Goal: Information Seeking & Learning: Learn about a topic

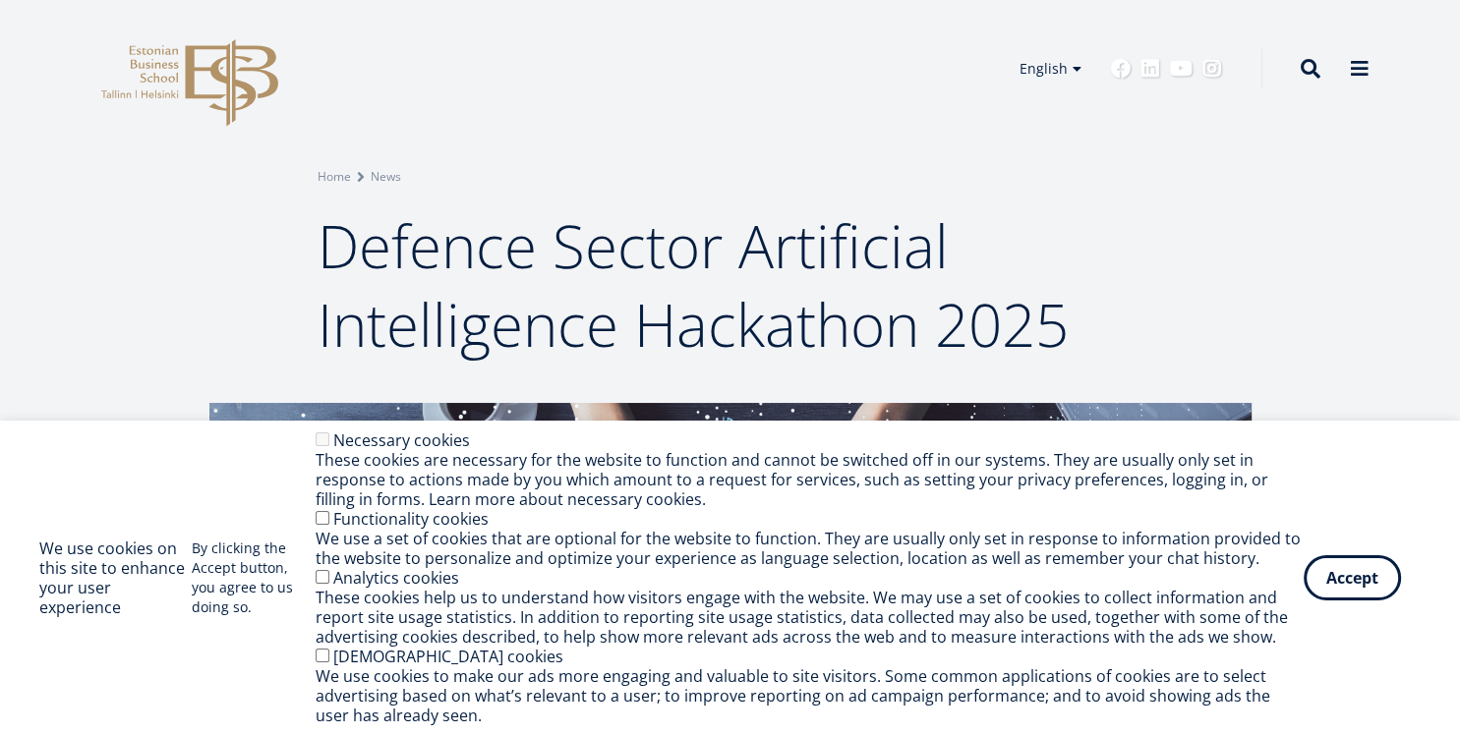
click at [1303, 568] on div "We use a set of cookies that are optional for the website to function. They are…" at bounding box center [810, 548] width 988 height 39
click at [1305, 570] on div "Accept Withdraw consent" at bounding box center [1362, 577] width 117 height 45
click at [1308, 570] on button "Accept" at bounding box center [1352, 574] width 97 height 45
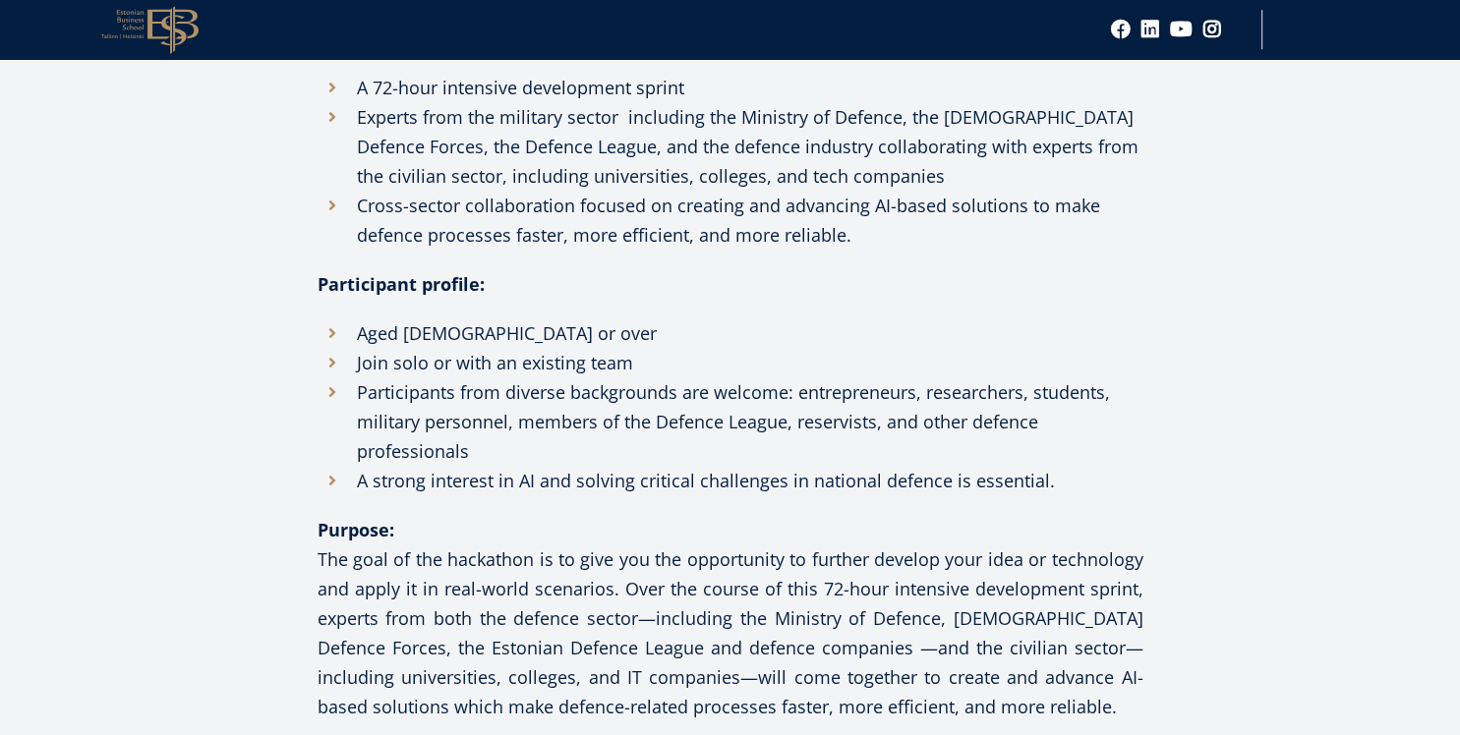
scroll to position [1453, 0]
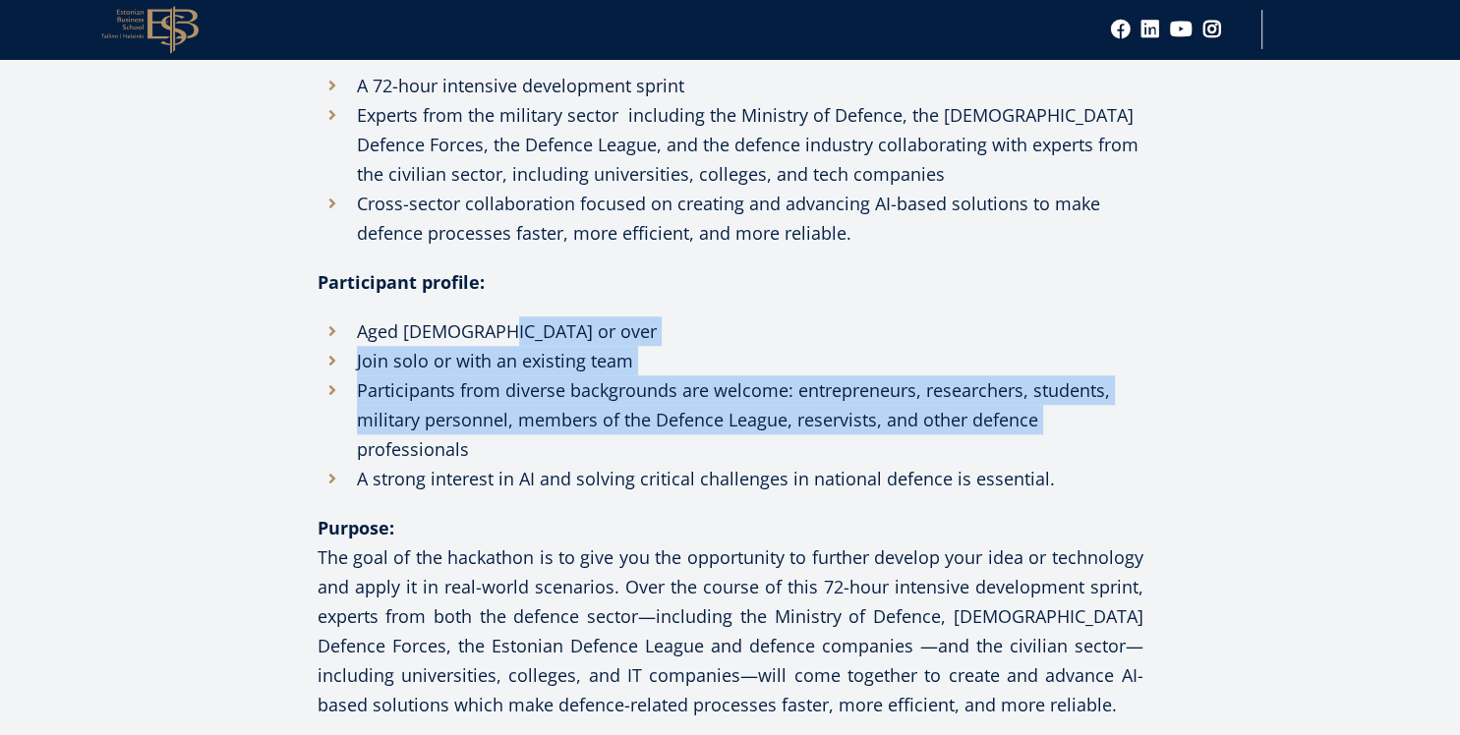
drag, startPoint x: 1131, startPoint y: 309, endPoint x: 1097, endPoint y: 419, distance: 115.1
click at [1097, 419] on li "Participants from diverse backgrounds are welcome: entrepreneurs, researchers, …" at bounding box center [731, 420] width 826 height 88
drag, startPoint x: 1097, startPoint y: 419, endPoint x: 1076, endPoint y: 315, distance: 106.4
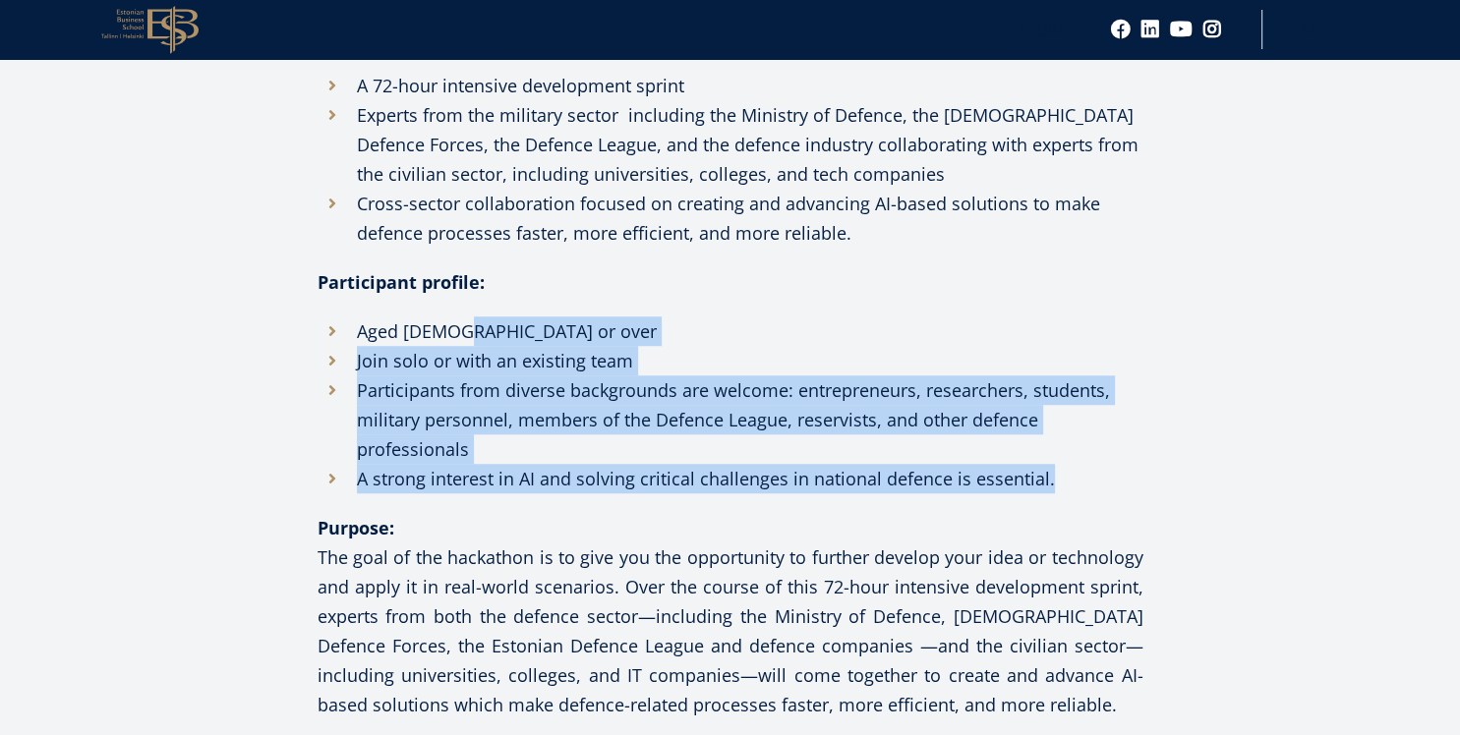
drag, startPoint x: 1076, startPoint y: 315, endPoint x: 1076, endPoint y: 479, distance: 164.2
click at [1076, 479] on li "A strong interest in AI and solving critical challenges in national defence is …" at bounding box center [731, 478] width 826 height 29
drag, startPoint x: 1076, startPoint y: 479, endPoint x: 1083, endPoint y: 321, distance: 158.5
click at [1083, 321] on ul "Aged 18 or over Join solo or with an existing team Participants from diverse ba…" at bounding box center [731, 405] width 826 height 177
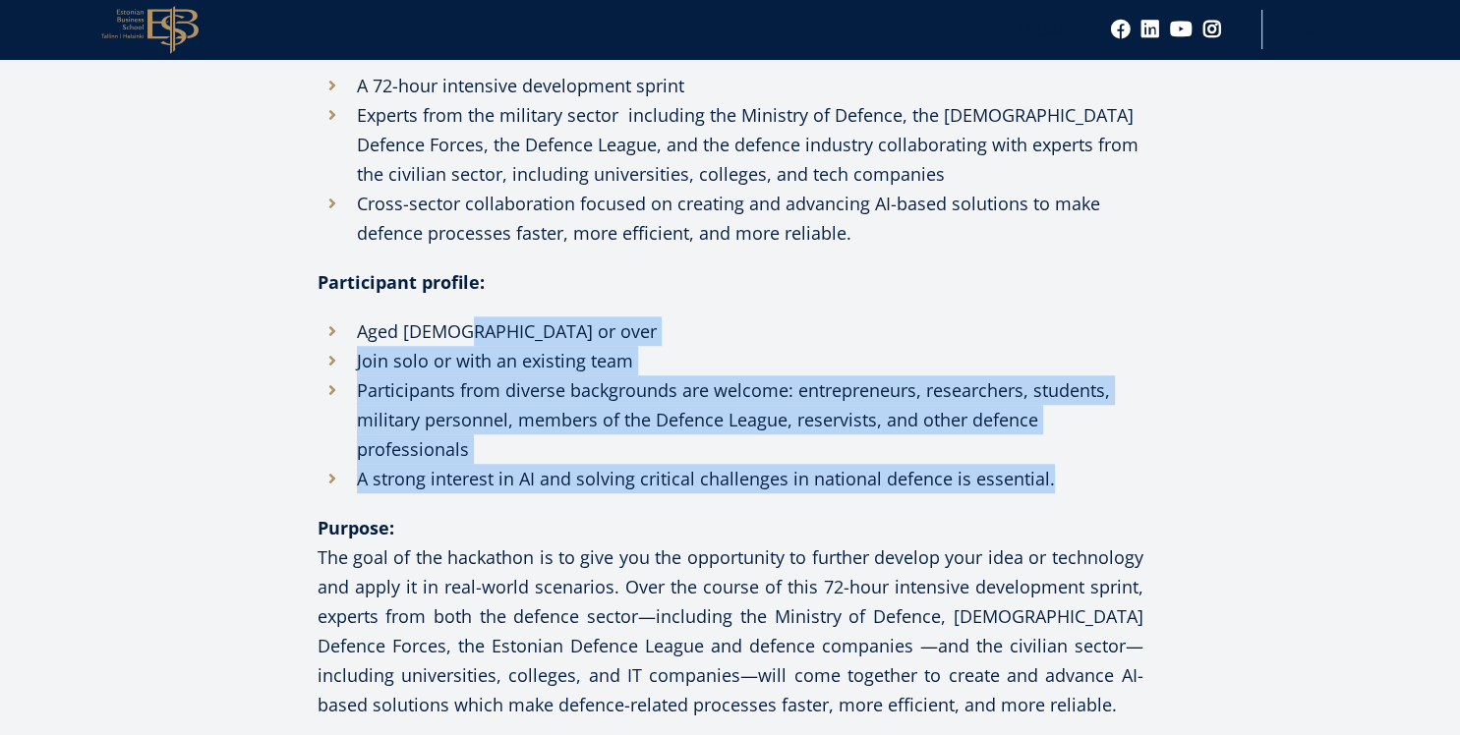
click at [1083, 321] on li "Aged 18 or over" at bounding box center [731, 331] width 826 height 29
drag, startPoint x: 1083, startPoint y: 321, endPoint x: 1083, endPoint y: 490, distance: 169.1
click at [1083, 490] on ul "Aged 18 or over Join solo or with an existing team Participants from diverse ba…" at bounding box center [731, 405] width 826 height 177
click at [1083, 490] on li "A strong interest in AI and solving critical challenges in national defence is …" at bounding box center [731, 478] width 826 height 29
drag, startPoint x: 1083, startPoint y: 490, endPoint x: 1074, endPoint y: 298, distance: 192.0
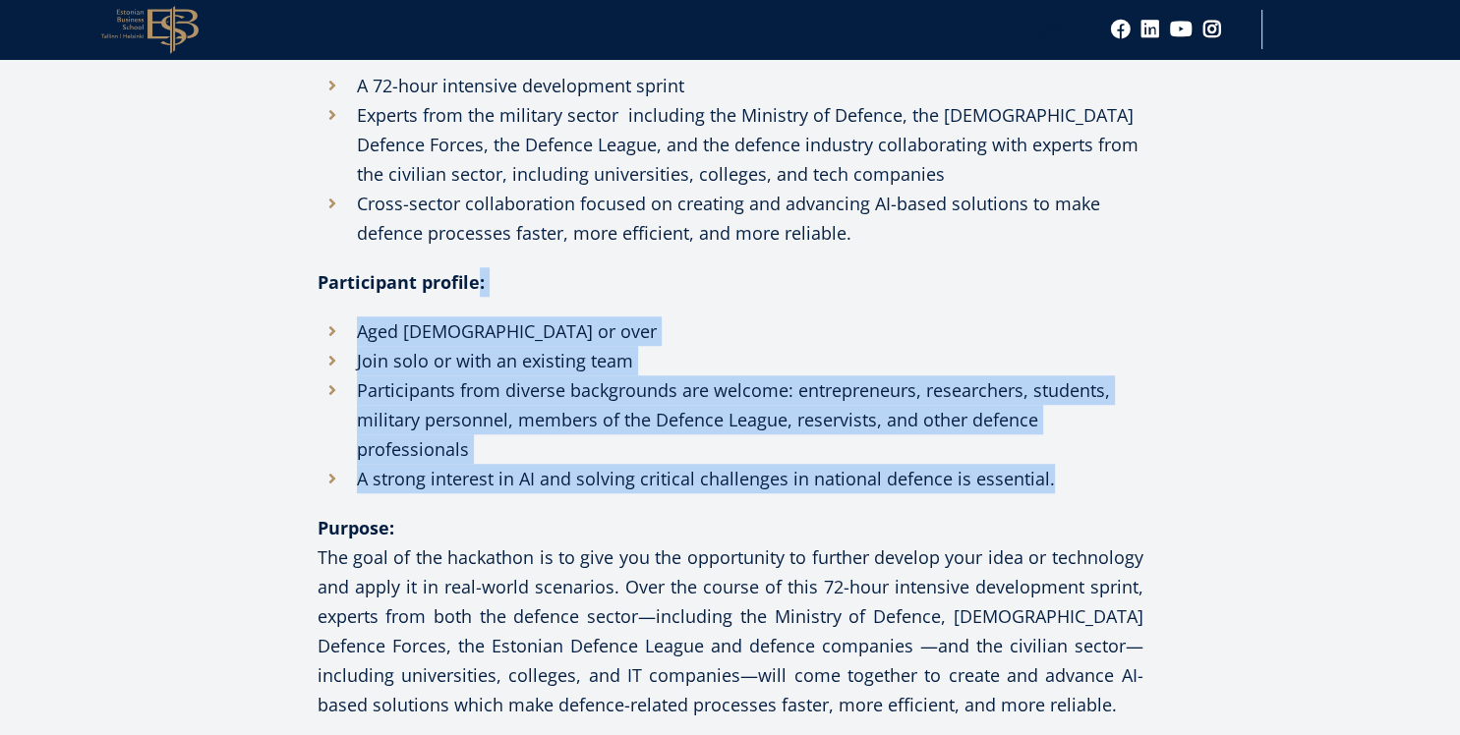
drag, startPoint x: 1074, startPoint y: 298, endPoint x: 1083, endPoint y: 487, distance: 189.0
click at [1083, 487] on li "A strong interest in AI and solving critical challenges in national defence is …" at bounding box center [731, 478] width 826 height 29
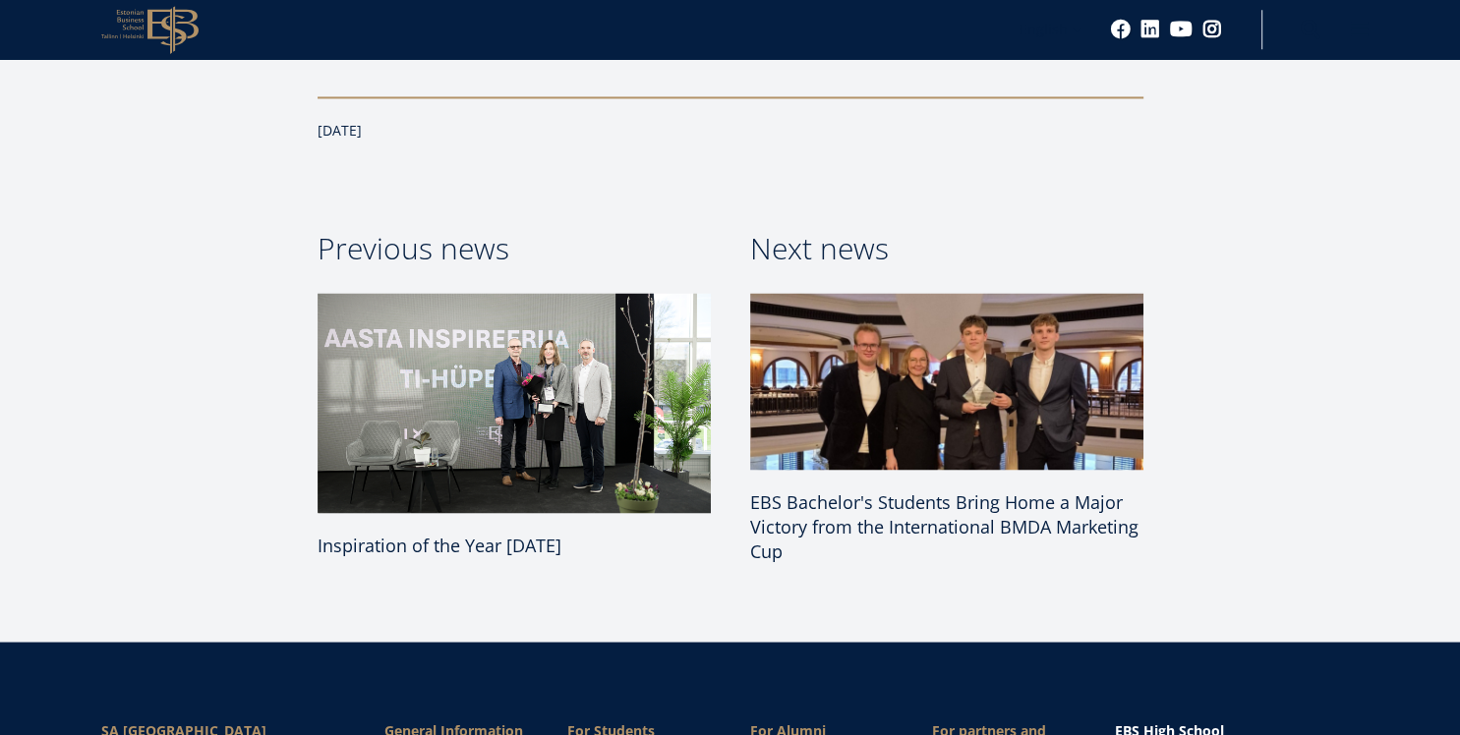
scroll to position [3530, 0]
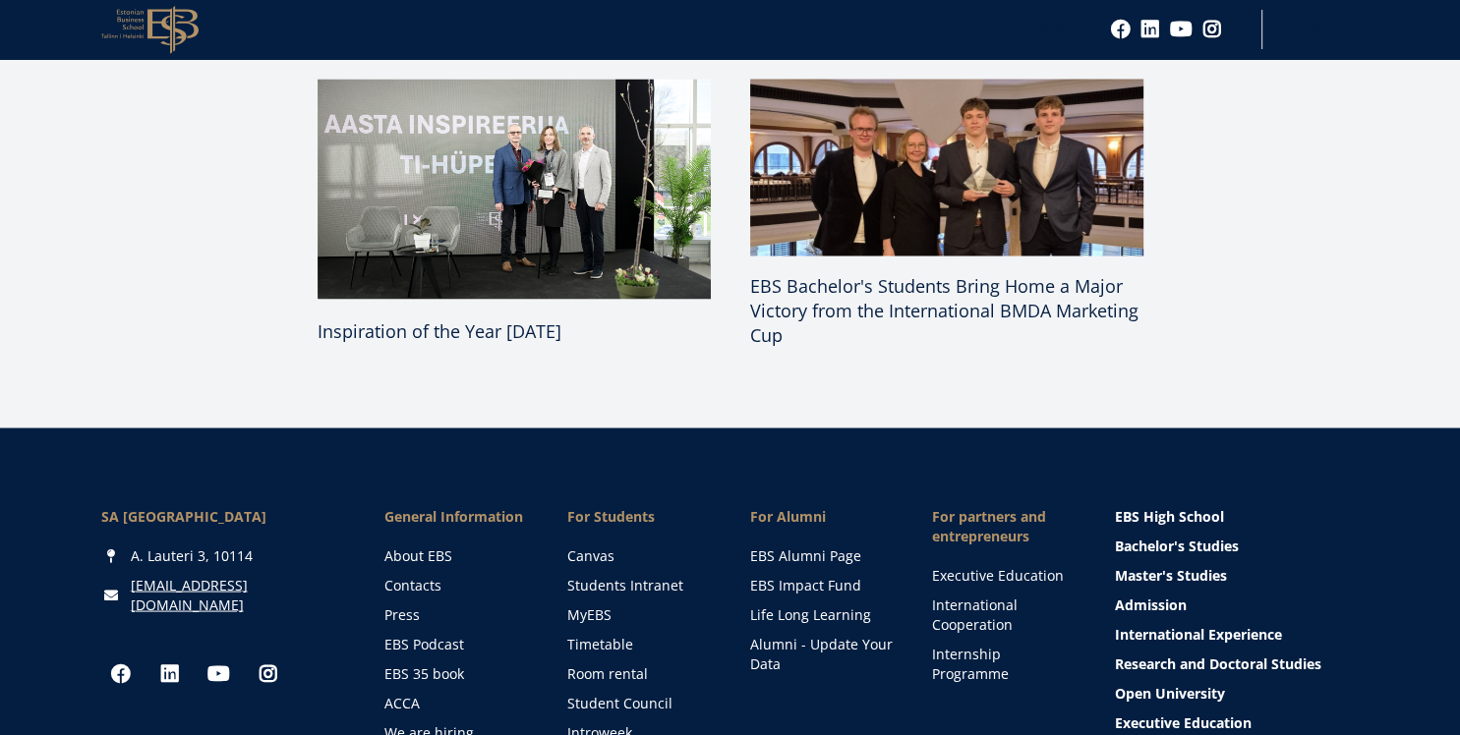
click at [960, 206] on img at bounding box center [946, 167] width 413 height 187
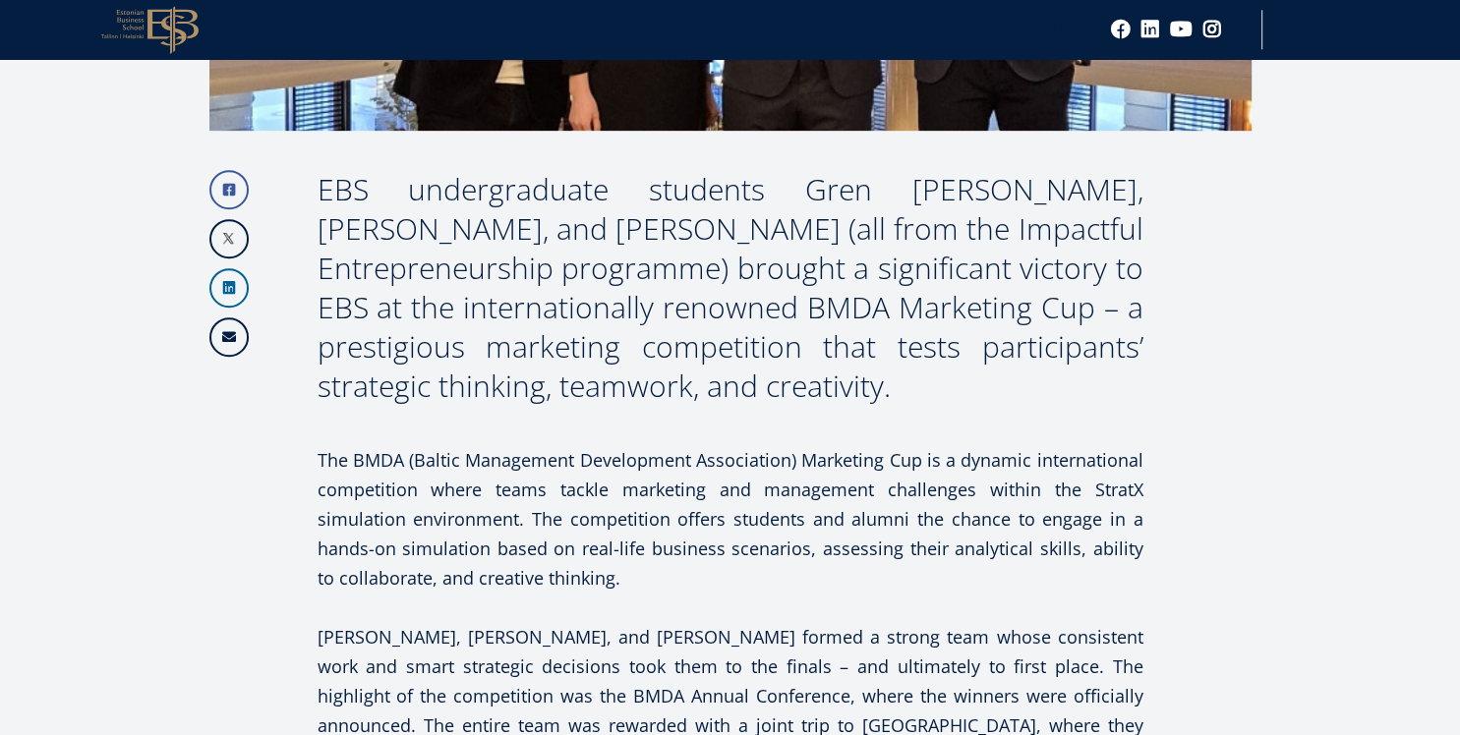
scroll to position [934, 0]
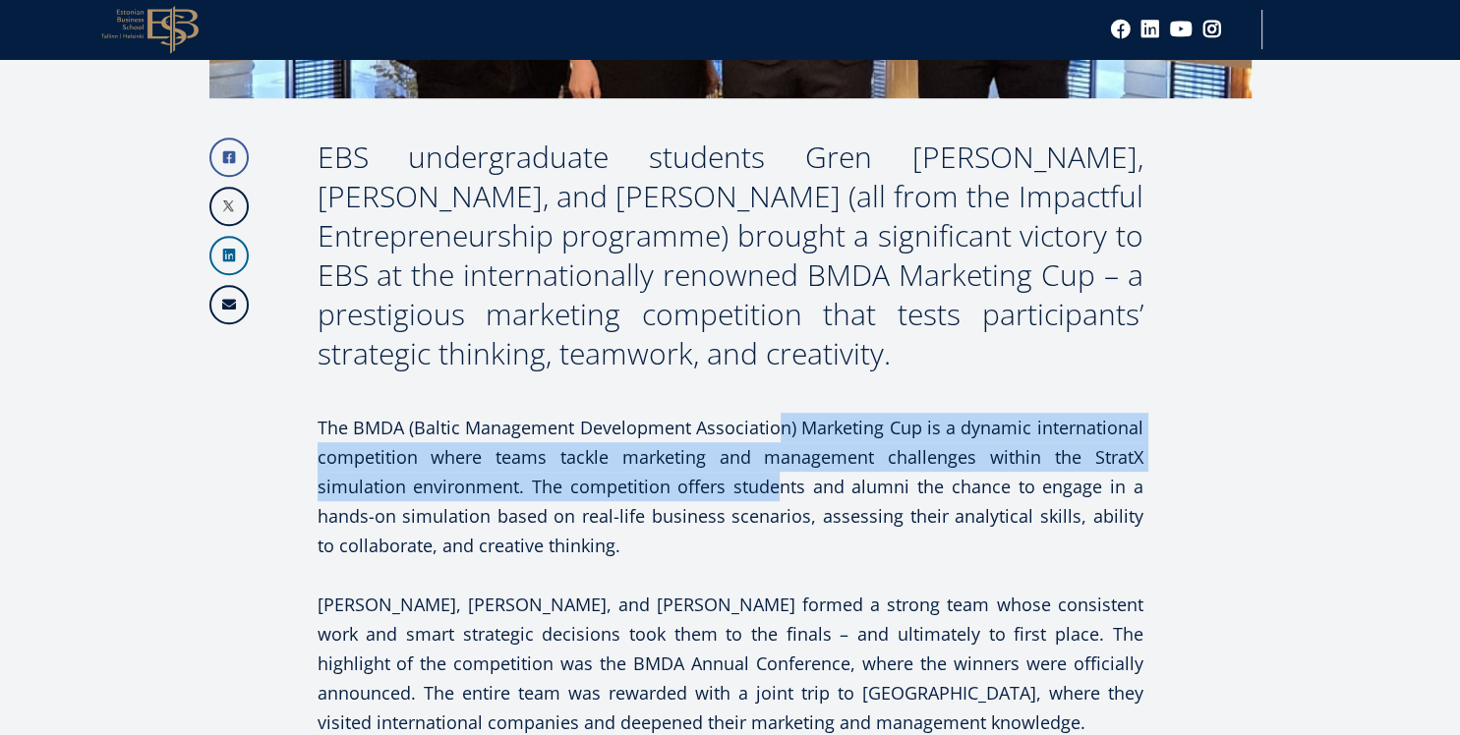
drag, startPoint x: 776, startPoint y: 407, endPoint x: 781, endPoint y: 490, distance: 82.7
click at [781, 490] on p "The BMDA (Baltic Management Development Association) Marketing Cup is a dynamic…" at bounding box center [731, 486] width 826 height 147
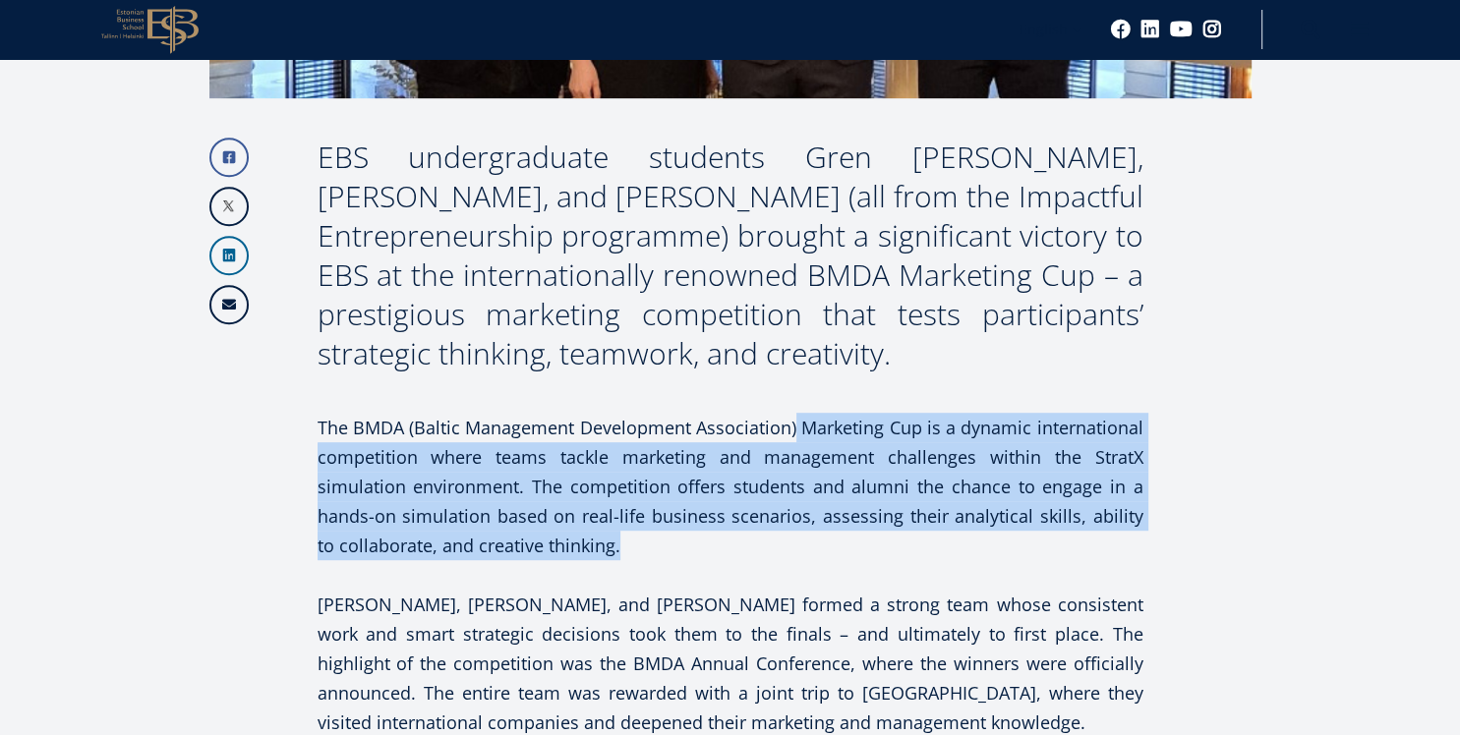
drag, startPoint x: 796, startPoint y: 538, endPoint x: 794, endPoint y: 415, distance: 122.9
click at [794, 415] on p "The BMDA (Baltic Management Development Association) Marketing Cup is a dynamic…" at bounding box center [731, 486] width 826 height 147
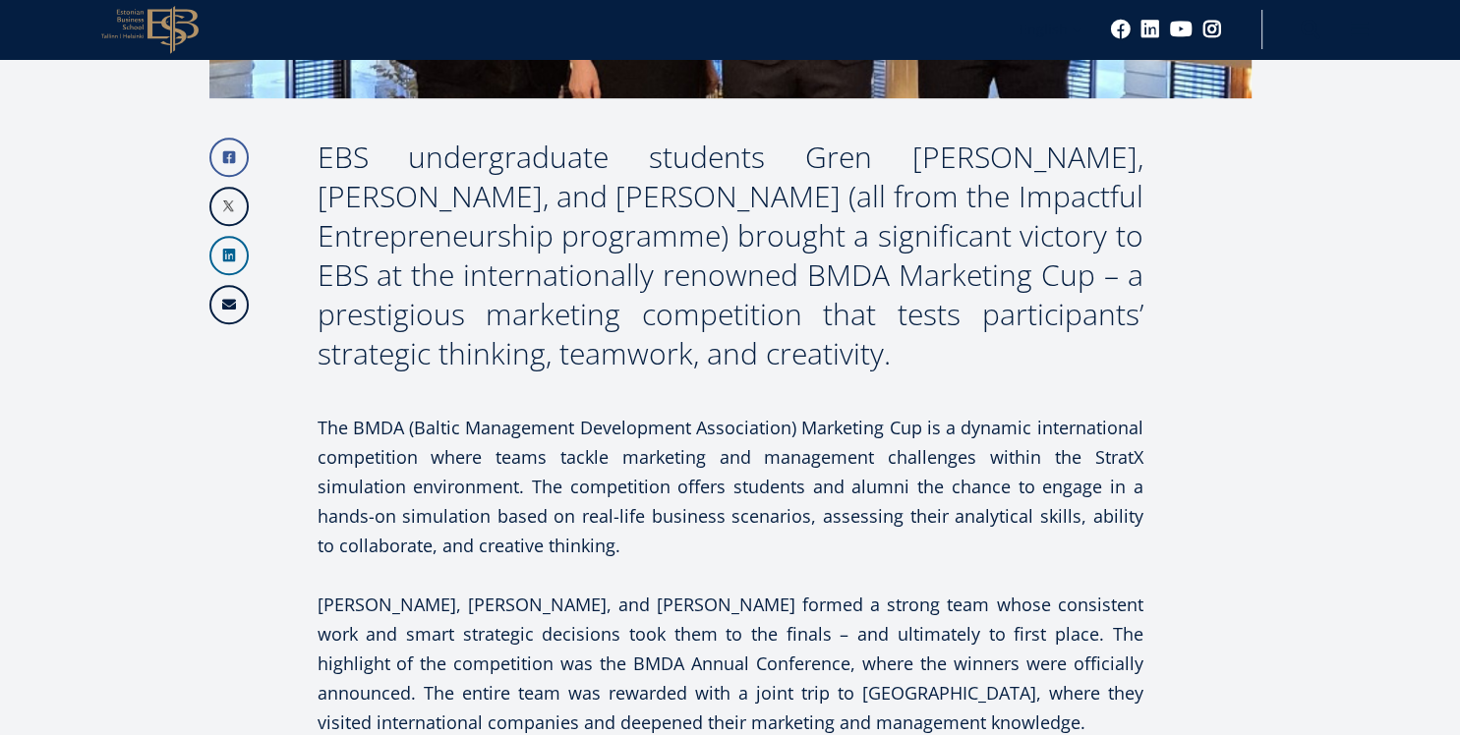
click at [794, 415] on p "The BMDA (Baltic Management Development Association) Marketing Cup is a dynamic…" at bounding box center [731, 486] width 826 height 147
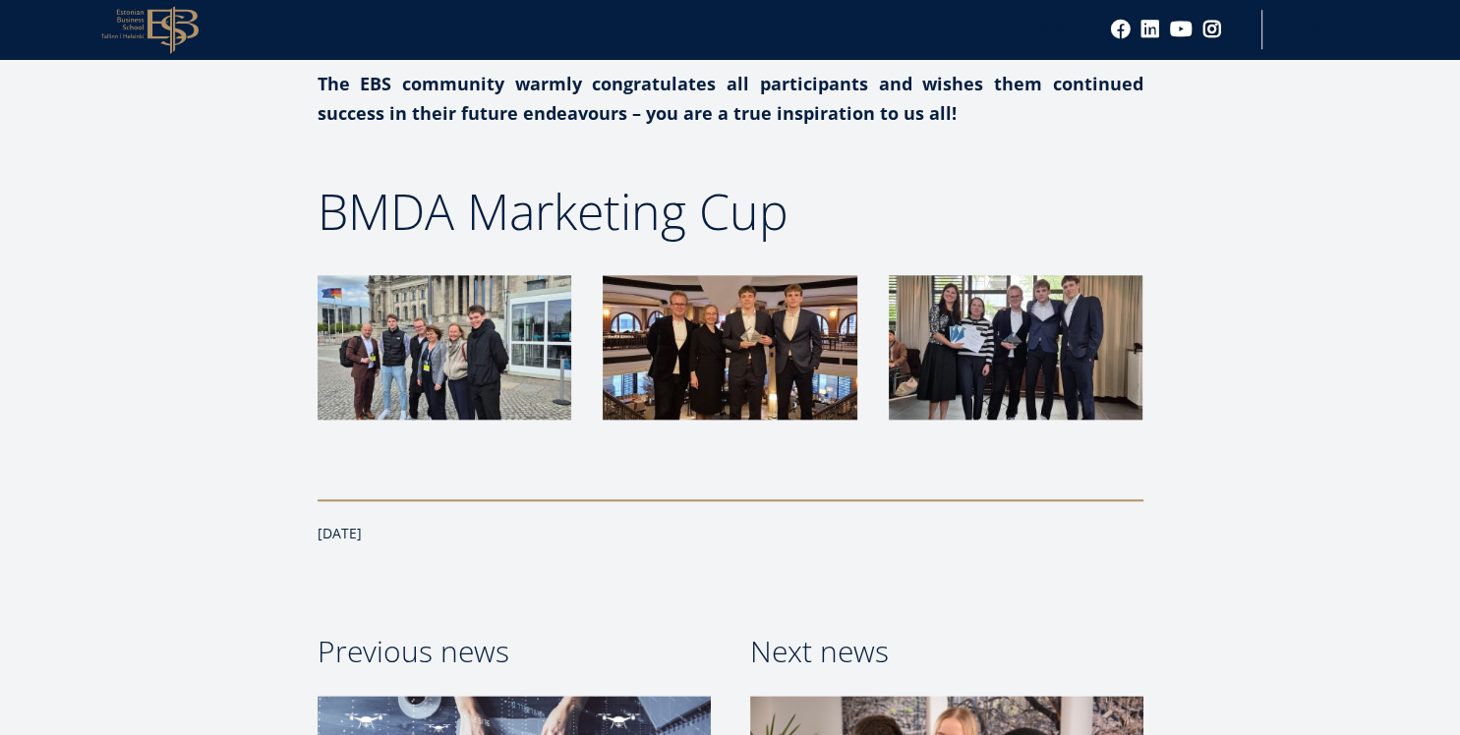
scroll to position [2076, 0]
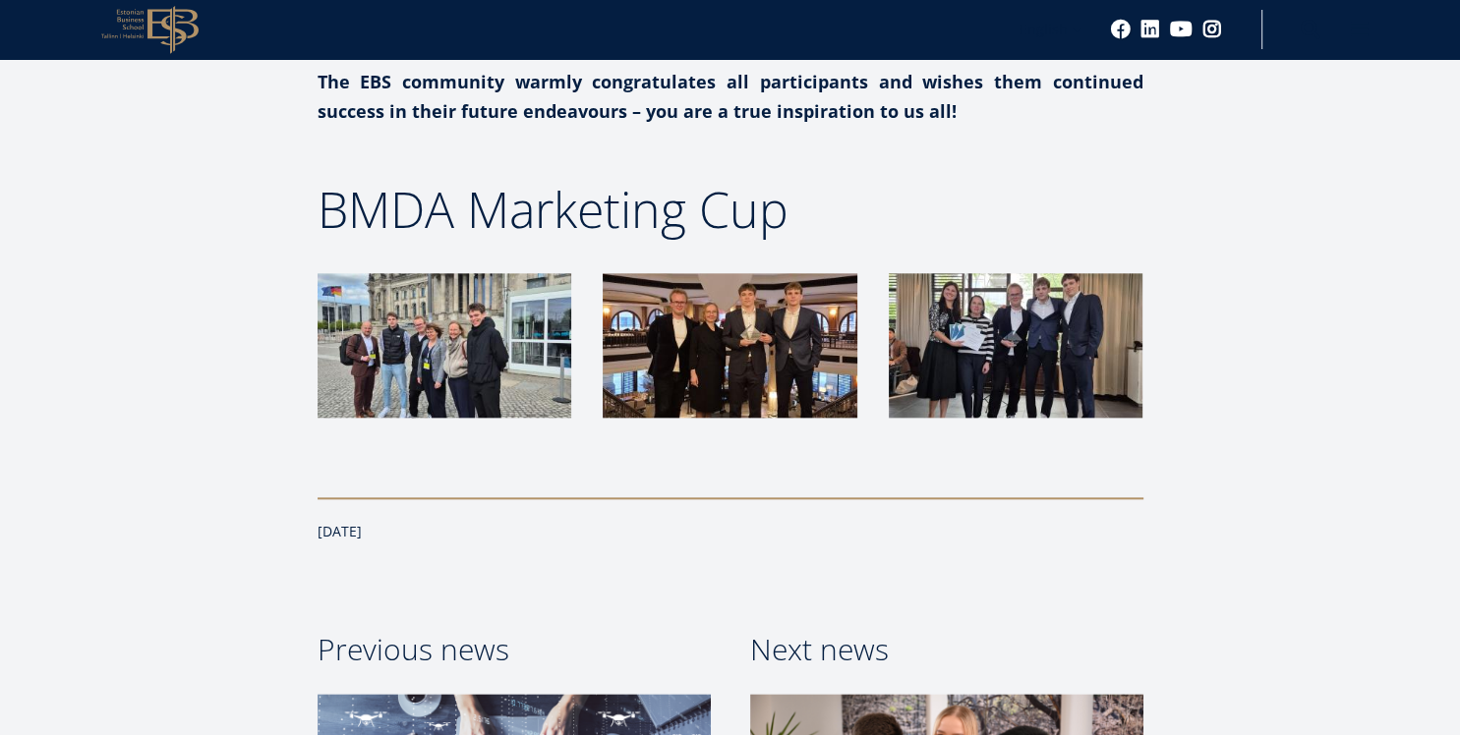
click at [473, 364] on img at bounding box center [445, 345] width 254 height 145
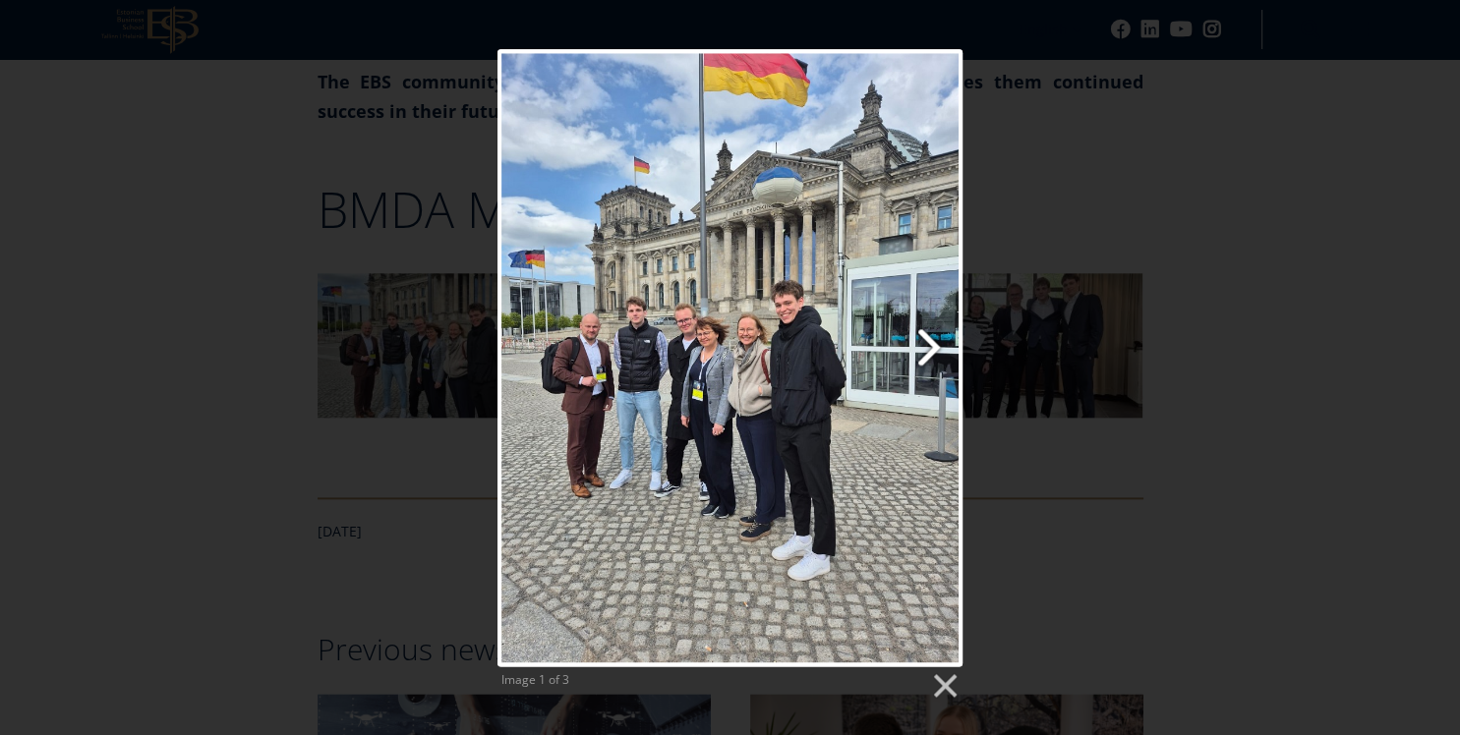
click at [946, 354] on link "Next image" at bounding box center [814, 357] width 298 height 617
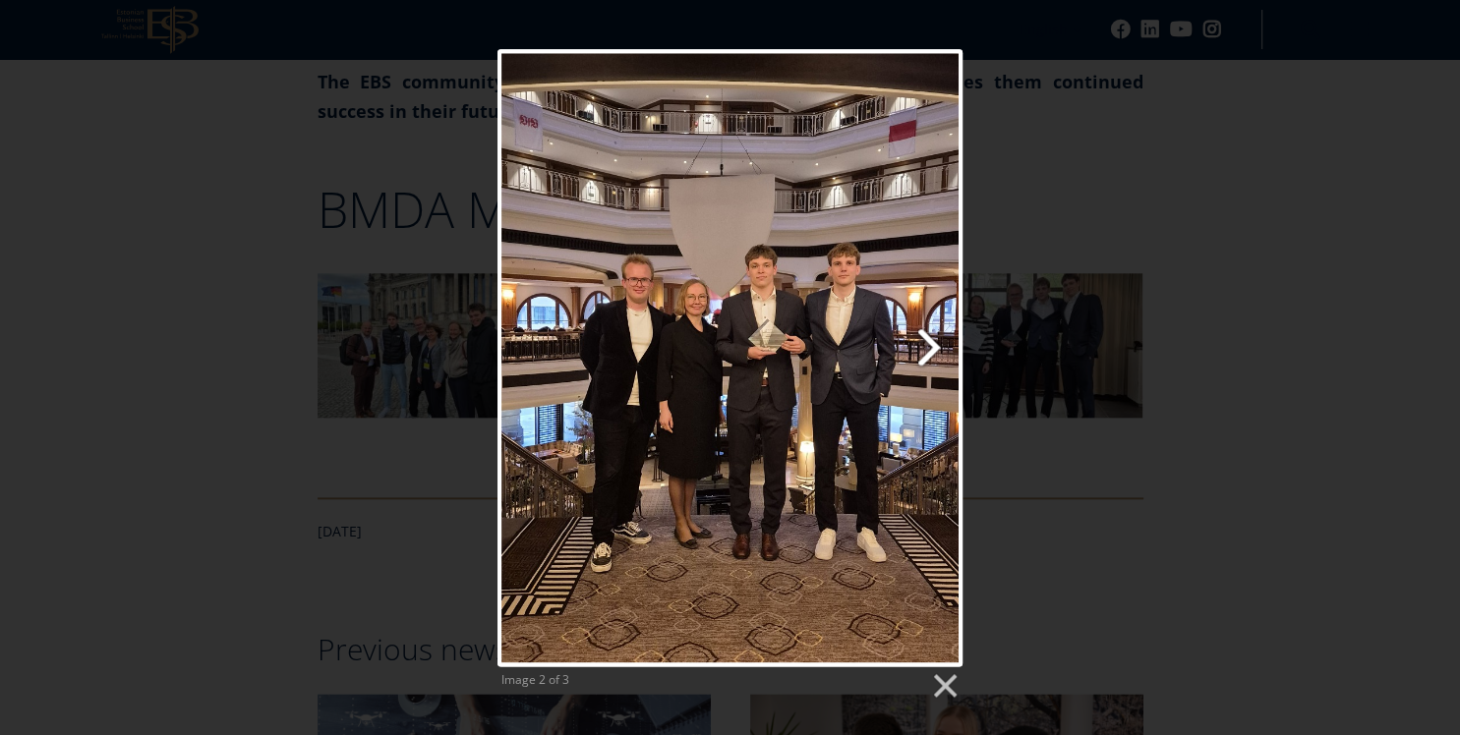
click at [946, 354] on link "Next image" at bounding box center [814, 357] width 298 height 617
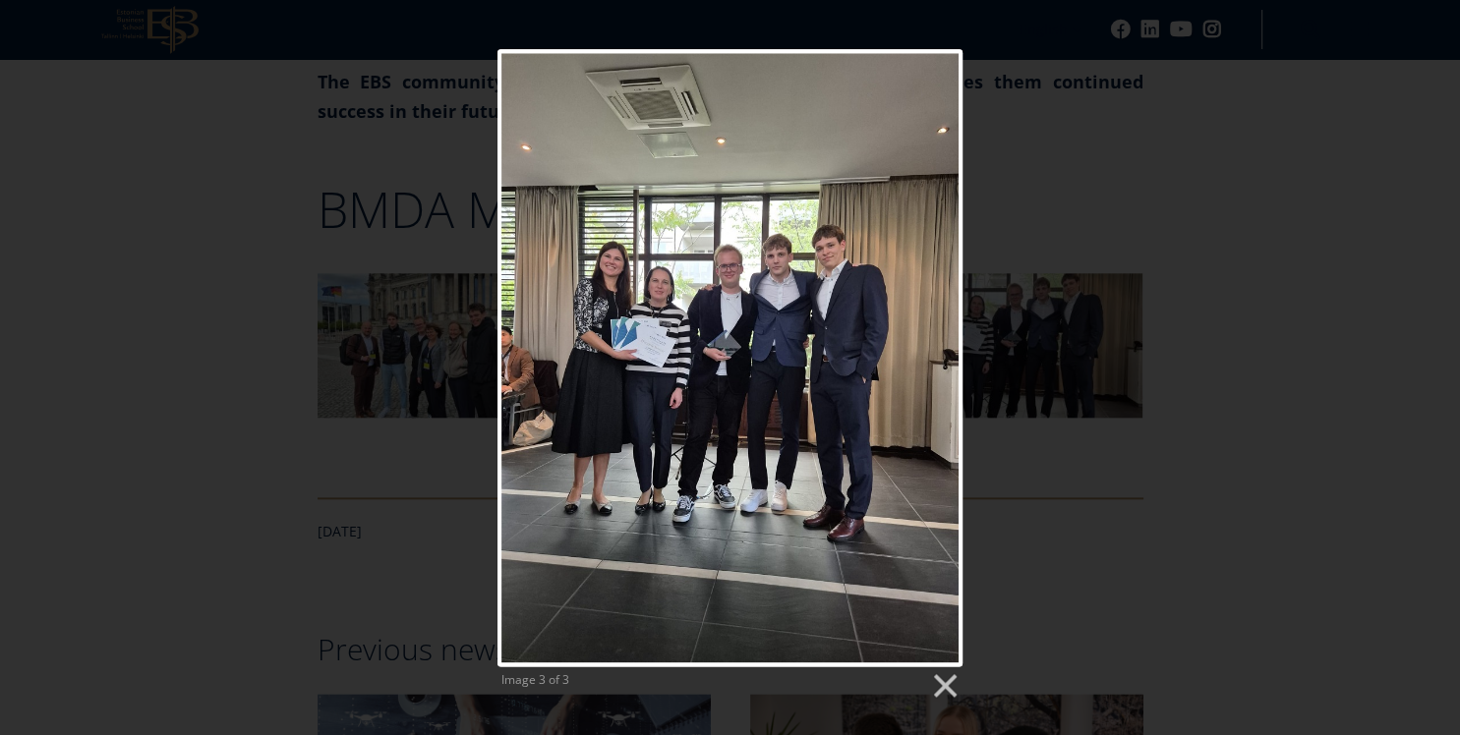
click at [946, 354] on div at bounding box center [729, 357] width 465 height 617
click at [1107, 333] on div "Image 3 of 3" at bounding box center [730, 375] width 1460 height 652
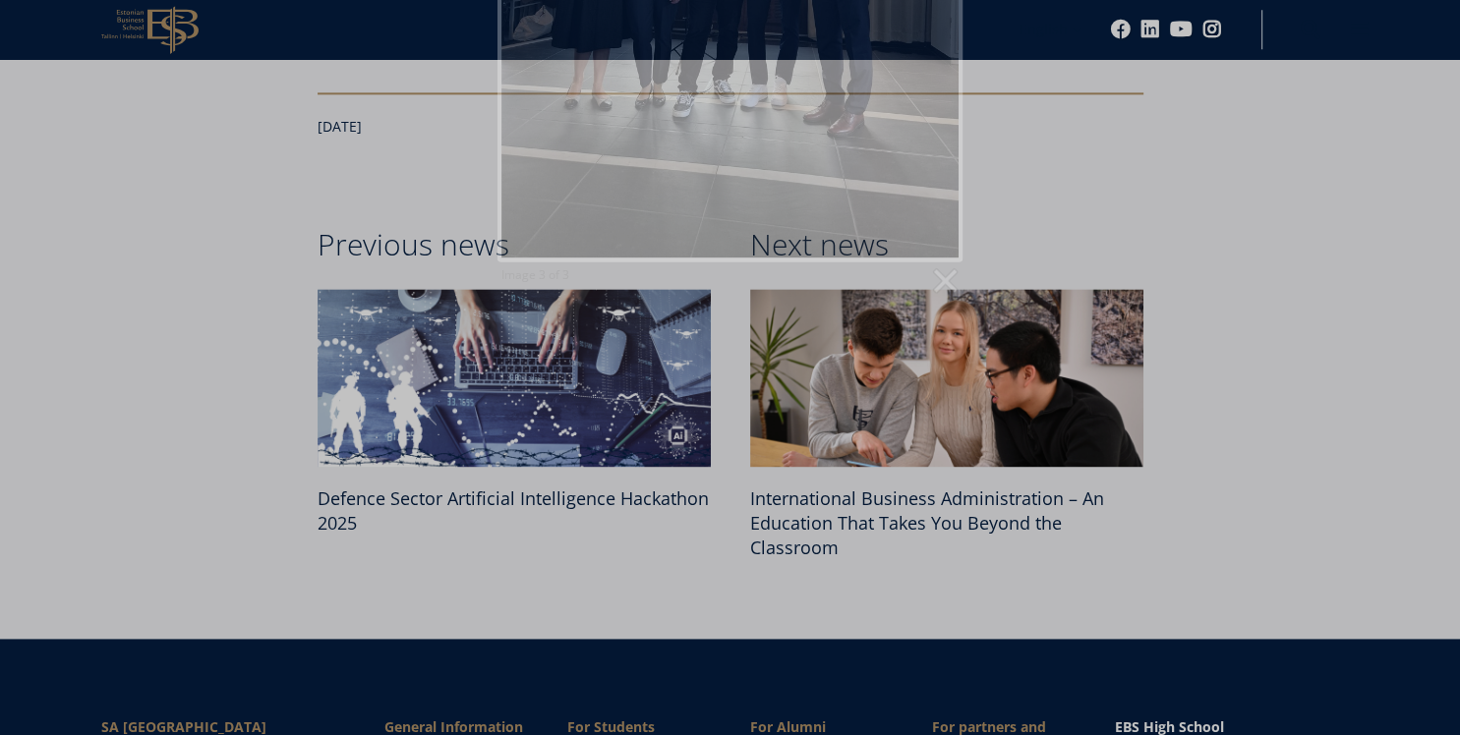
scroll to position [2491, 0]
